Goal: Task Accomplishment & Management: Complete application form

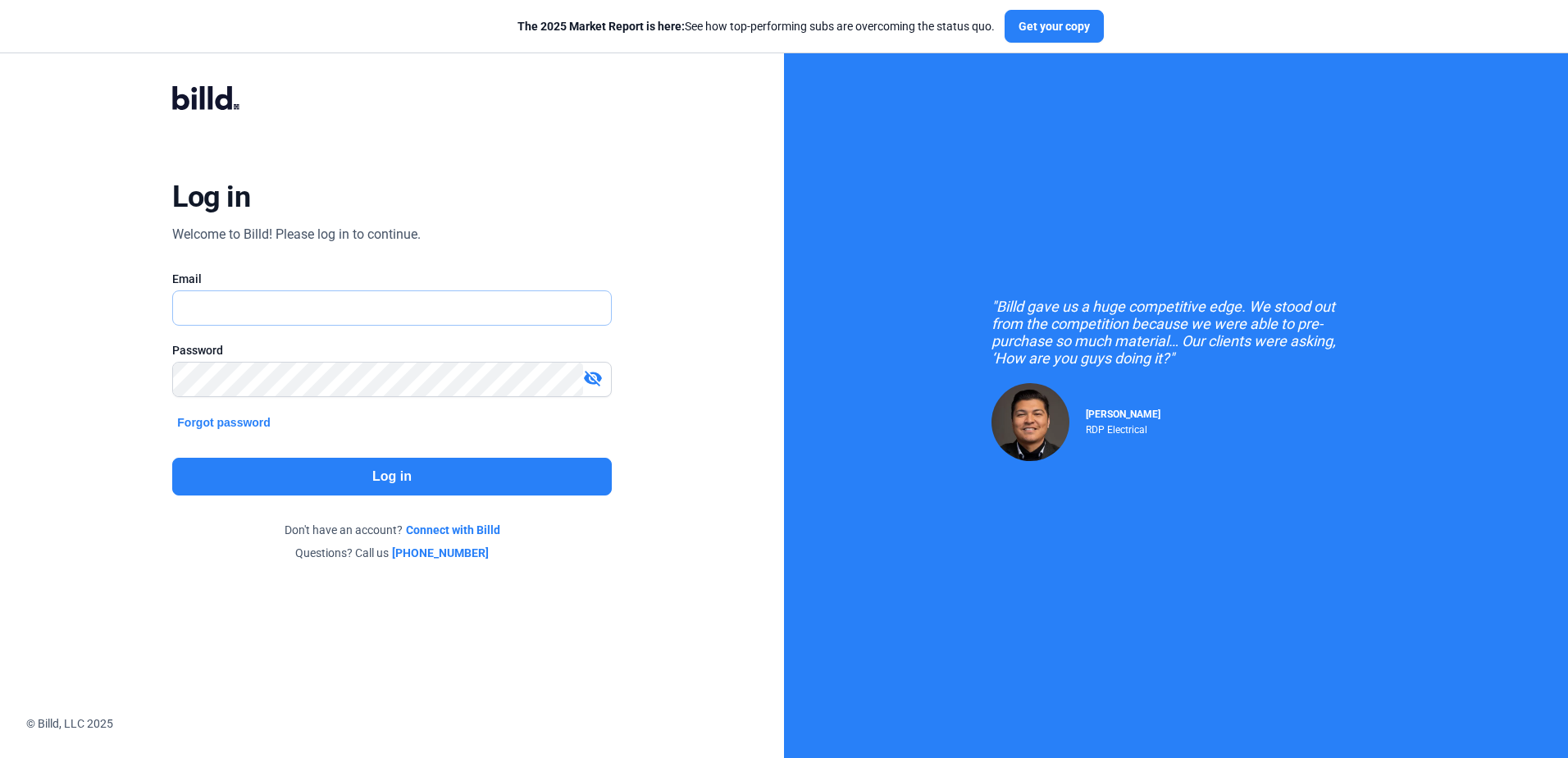
type input "[PERSON_NAME][EMAIL_ADDRESS][DOMAIN_NAME]"
click at [251, 466] on button "Log in" at bounding box center [392, 476] width 439 height 37
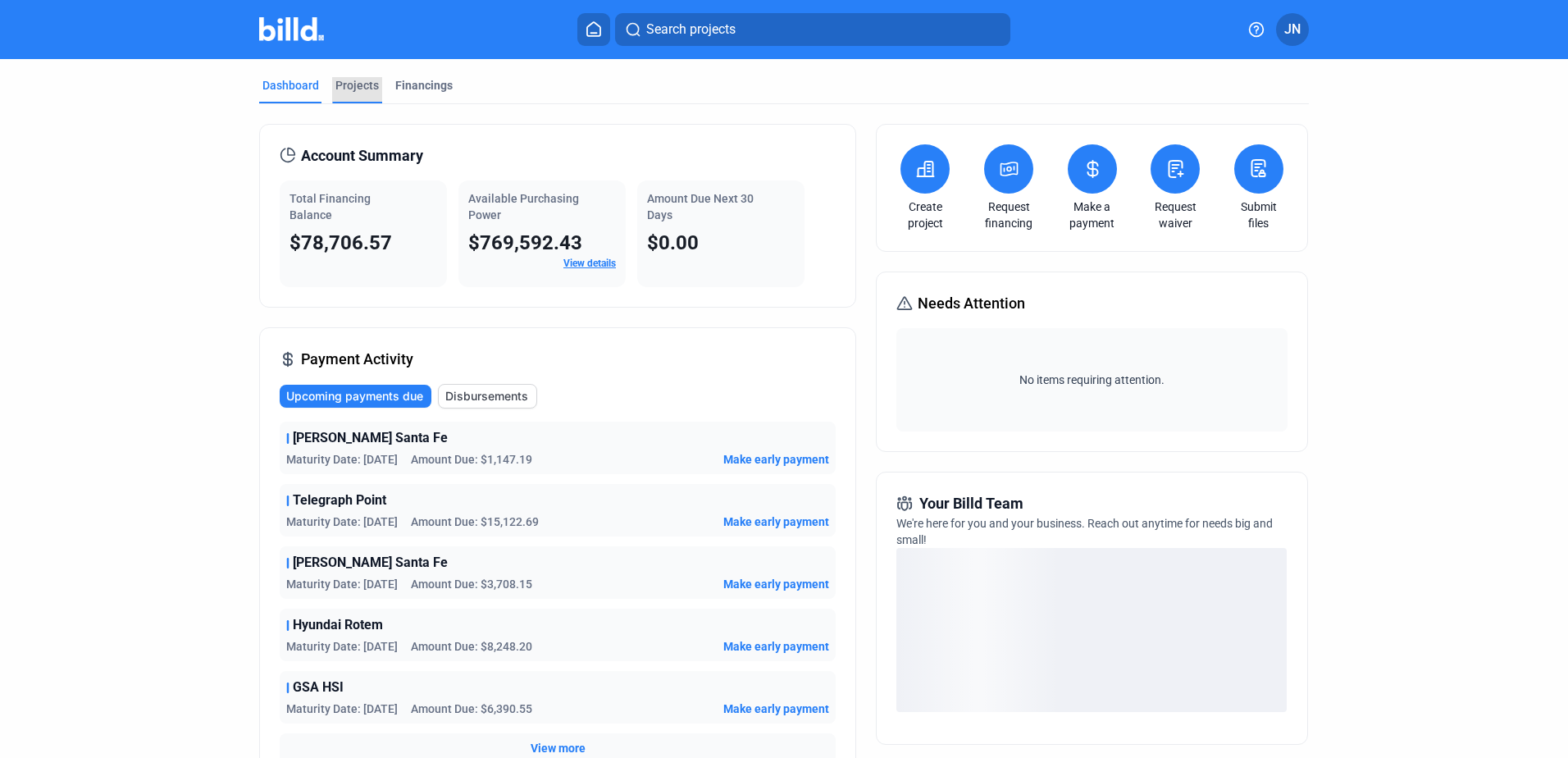
click at [348, 81] on div "Projects" at bounding box center [357, 85] width 44 height 17
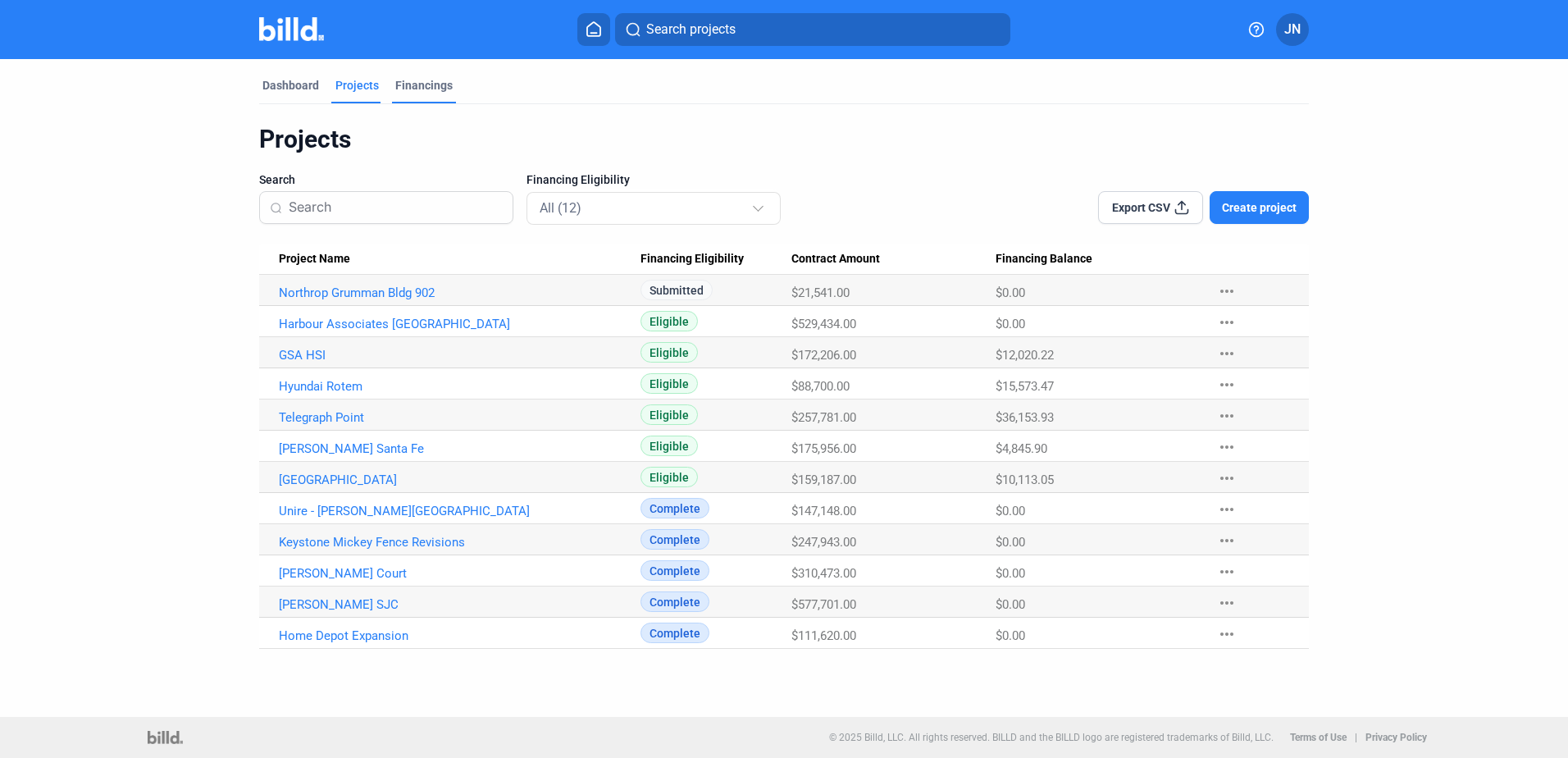
click at [419, 79] on div "Financings" at bounding box center [424, 85] width 57 height 17
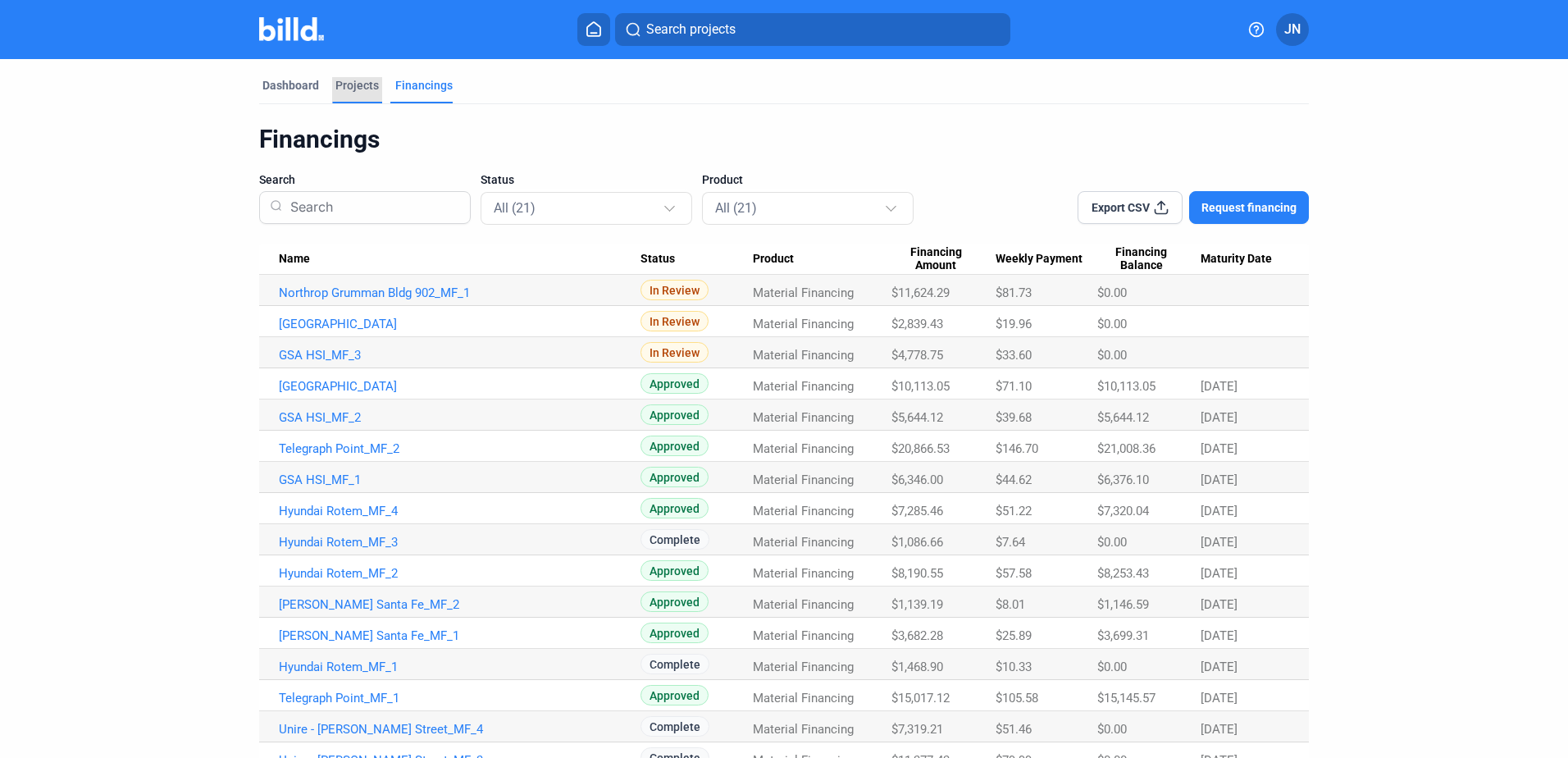
click at [350, 85] on div "Projects" at bounding box center [357, 85] width 44 height 17
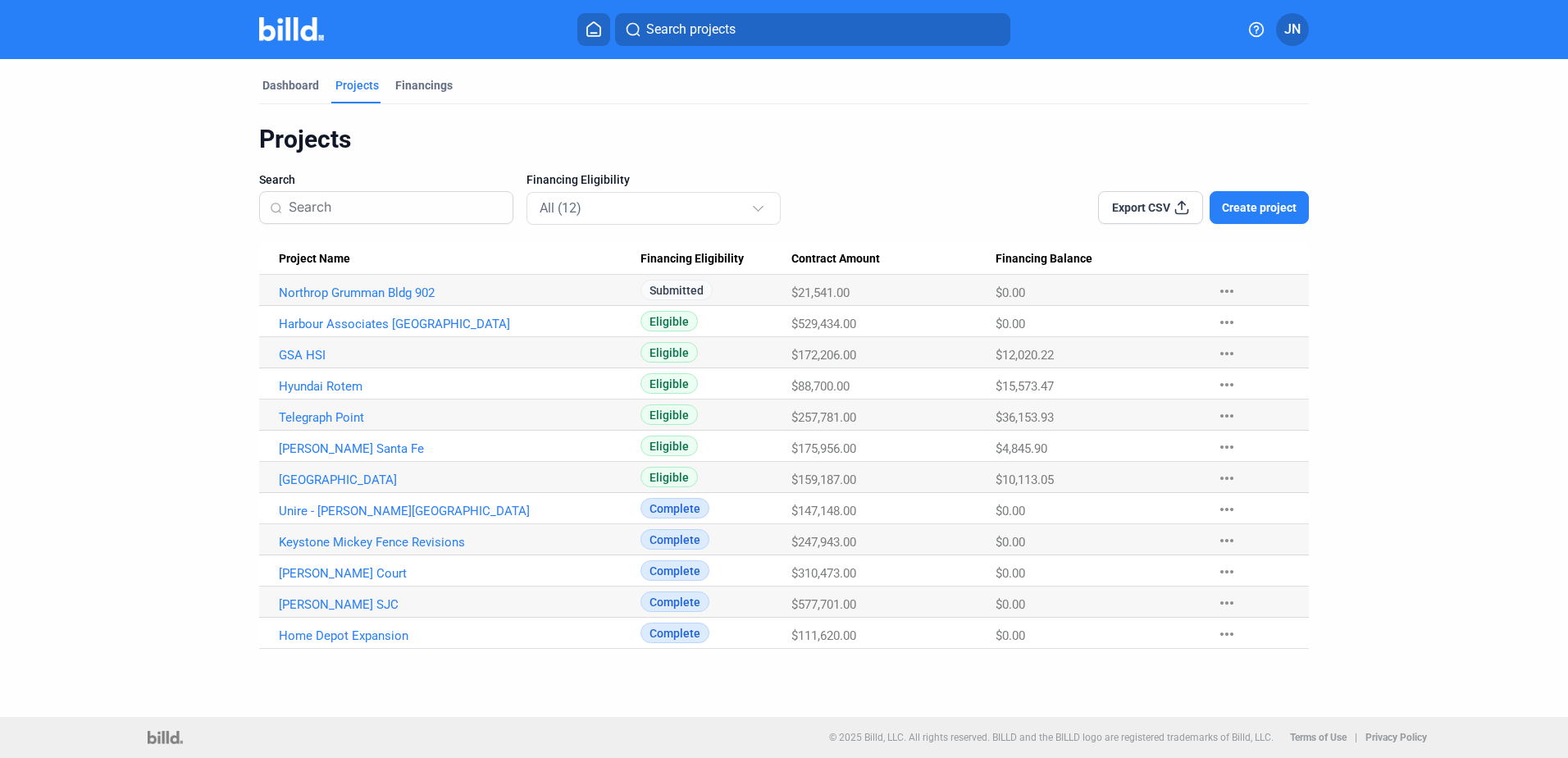
click at [1257, 211] on span "Create project" at bounding box center [1259, 207] width 75 height 17
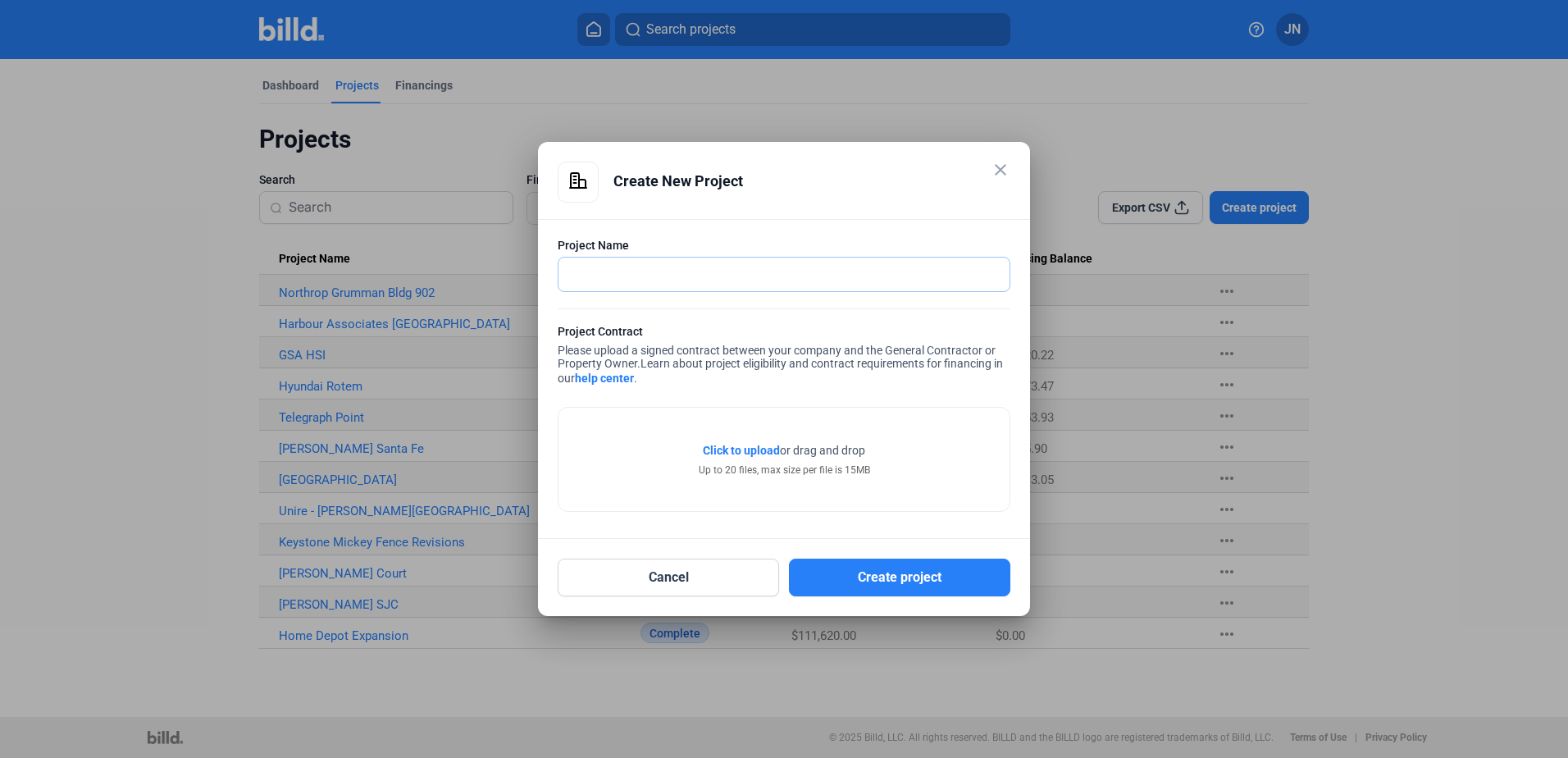
click at [625, 270] on input "text" at bounding box center [775, 274] width 433 height 34
type input "Lecangs [GEOGRAPHIC_DATA]"
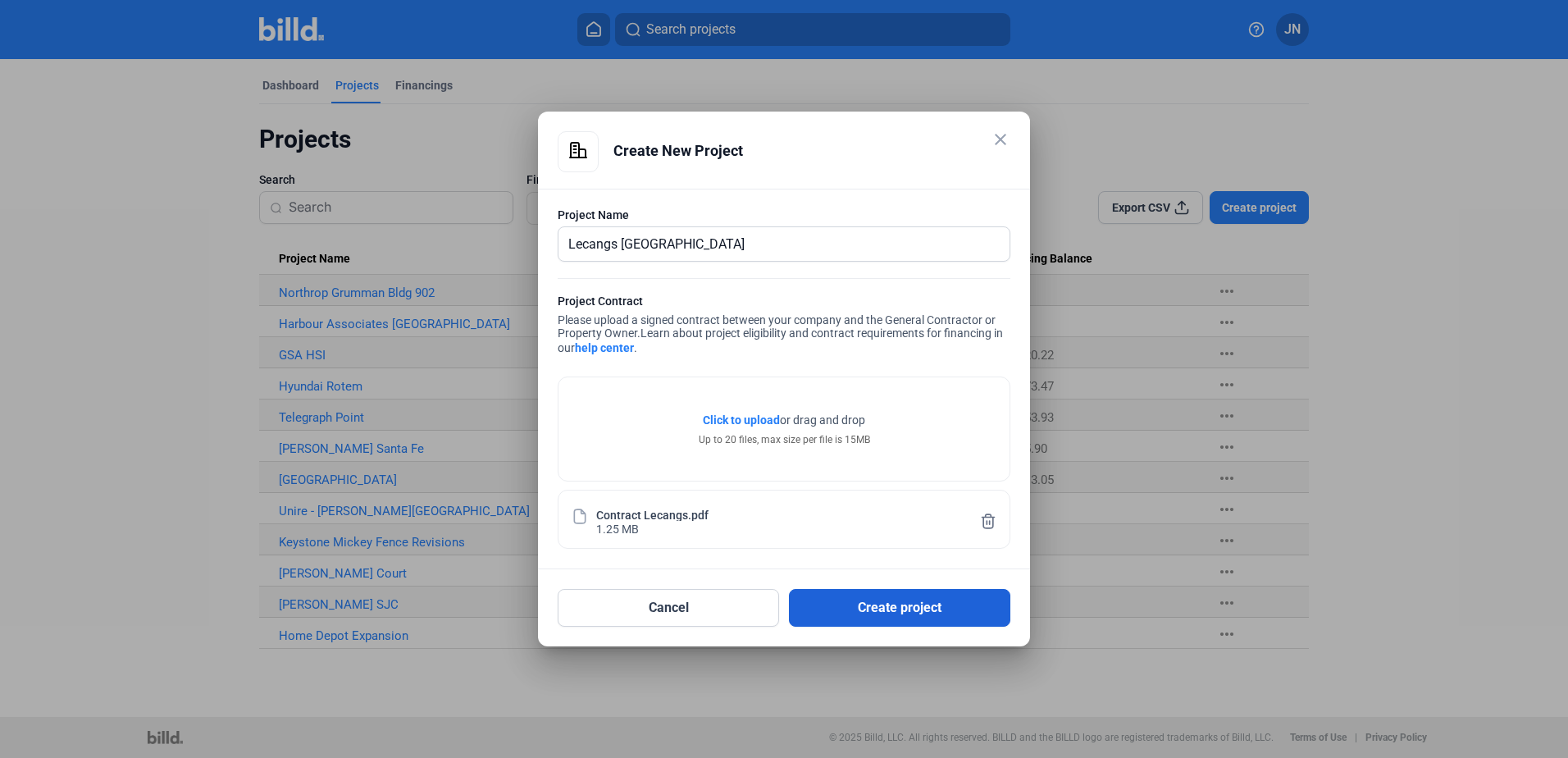
click at [834, 605] on button "Create project" at bounding box center [899, 607] width 221 height 37
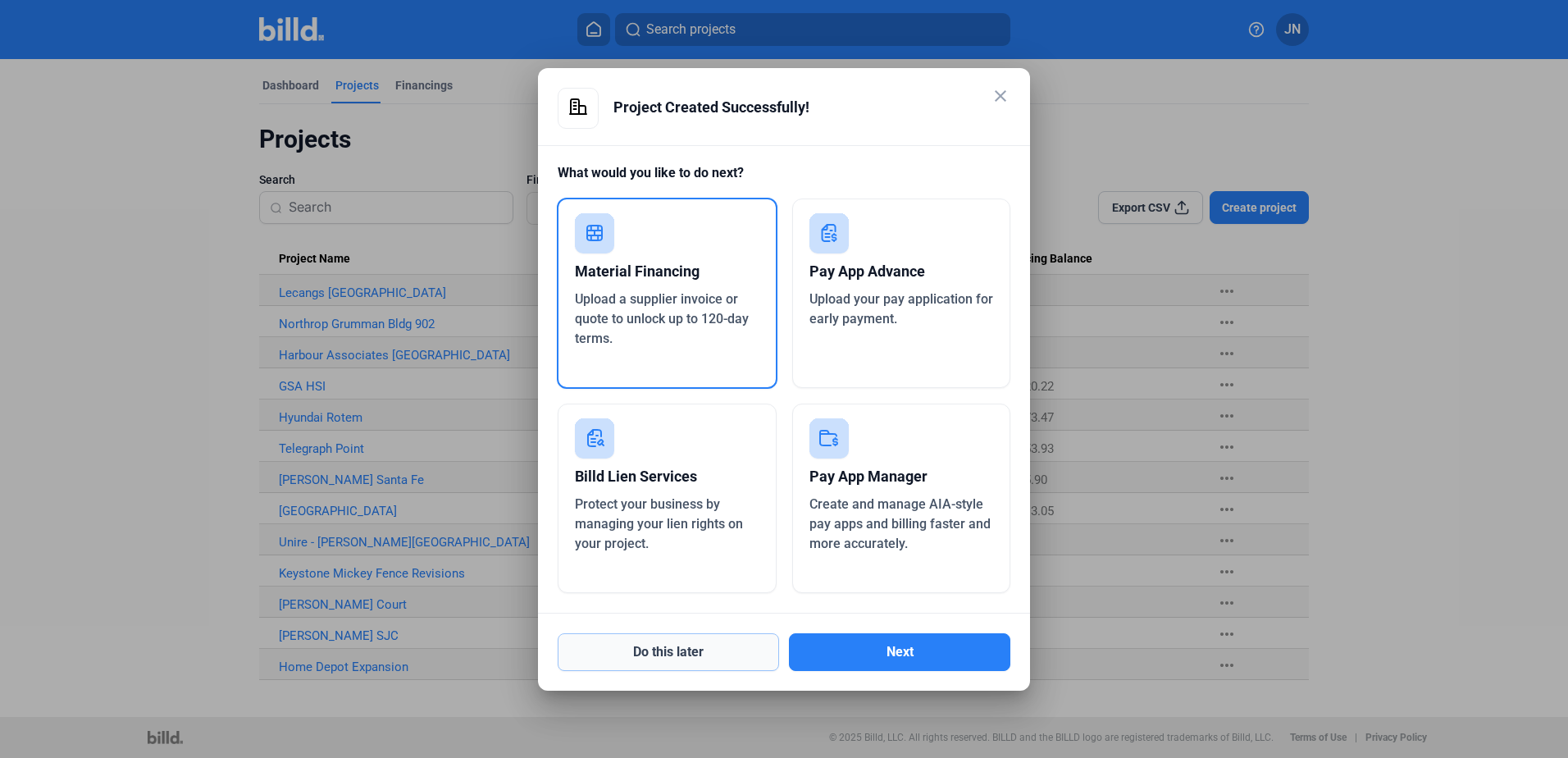
click at [686, 647] on button "Do this later" at bounding box center [668, 651] width 221 height 37
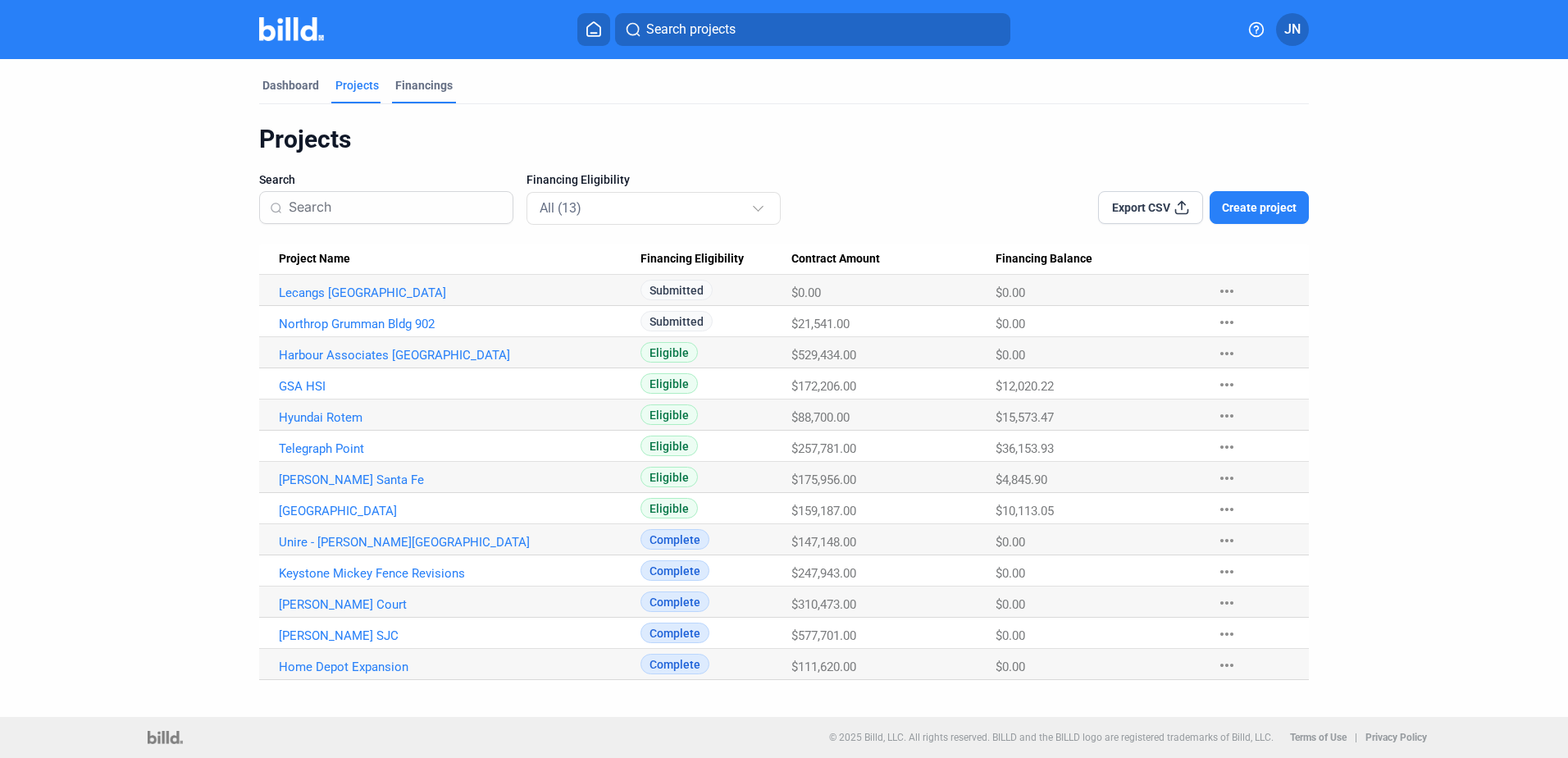
click at [412, 83] on div "Financings" at bounding box center [424, 85] width 57 height 17
